Goal: Register for event/course: Sign up to attend an event or enroll in a course

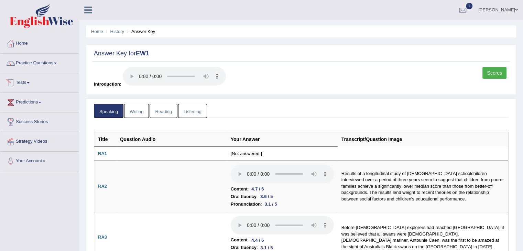
click at [31, 77] on link "Tests" at bounding box center [39, 81] width 78 height 17
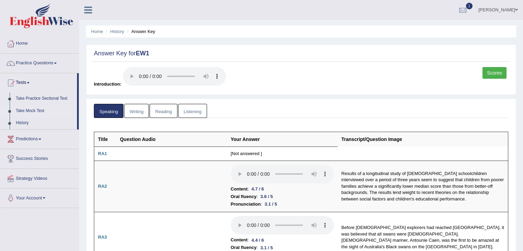
click at [28, 109] on link "Take Mock Test" at bounding box center [45, 111] width 64 height 12
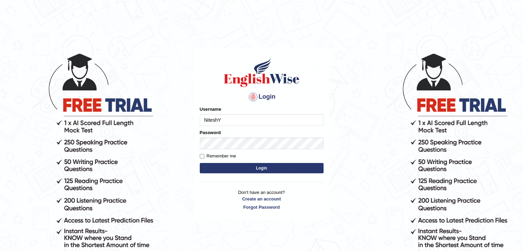
click at [233, 171] on button "Login" at bounding box center [262, 168] width 124 height 10
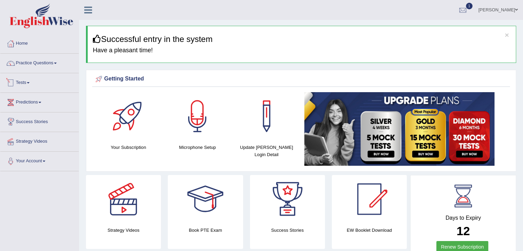
click at [30, 82] on span at bounding box center [28, 82] width 3 height 1
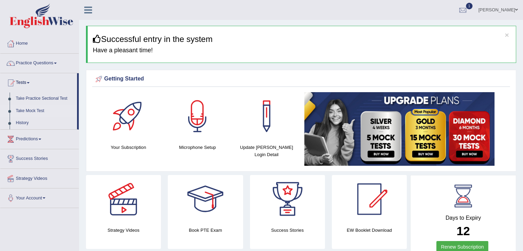
click at [30, 109] on link "Take Mock Test" at bounding box center [45, 111] width 64 height 12
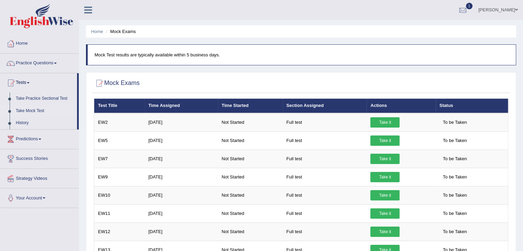
click at [384, 119] on link "Take it" at bounding box center [384, 122] width 29 height 10
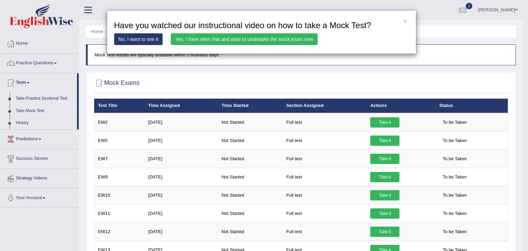
click at [220, 43] on link "Yes, I have seen that and want to undertake the mock exam now" at bounding box center [244, 39] width 147 height 12
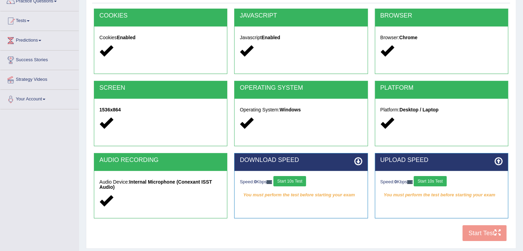
scroll to position [63, 0]
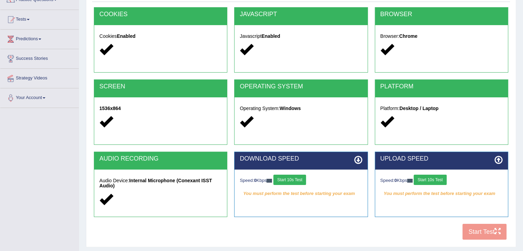
click at [292, 175] on button "Start 10s Test" at bounding box center [289, 180] width 33 height 10
click at [434, 175] on button "Start 10s Test" at bounding box center [430, 180] width 33 height 10
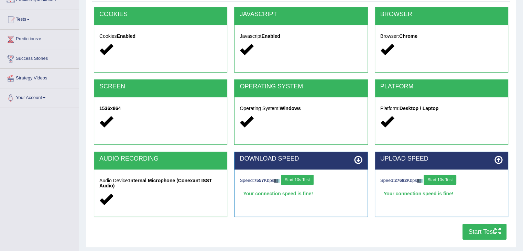
click at [488, 231] on button "Start Test" at bounding box center [485, 232] width 44 height 16
